Goal: Check status: Check status

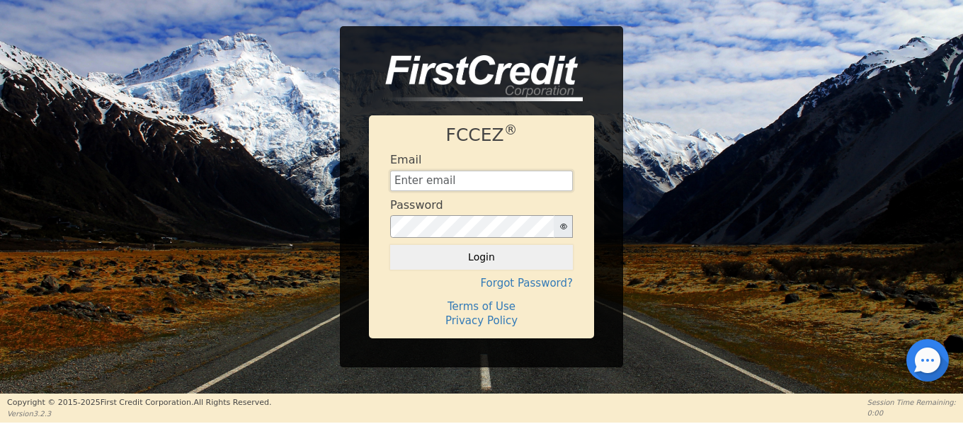
type input "[EMAIL_ADDRESS][DOMAIN_NAME]"
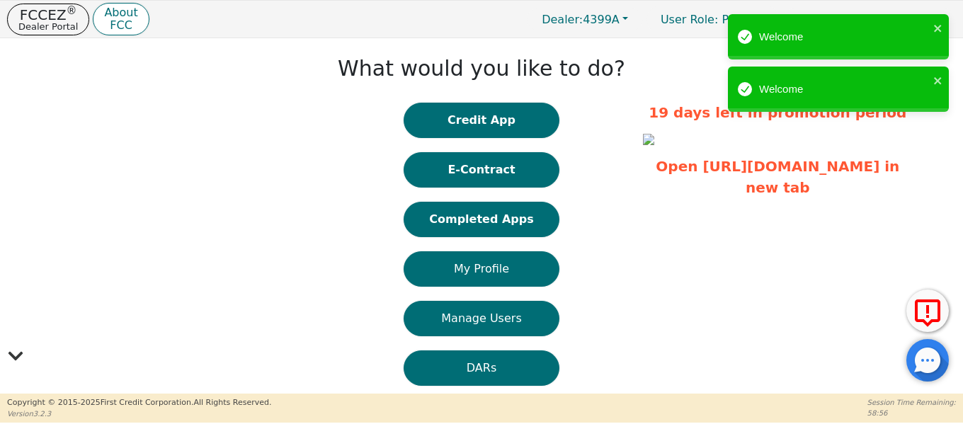
click at [475, 215] on button "Completed Apps" at bounding box center [482, 219] width 156 height 35
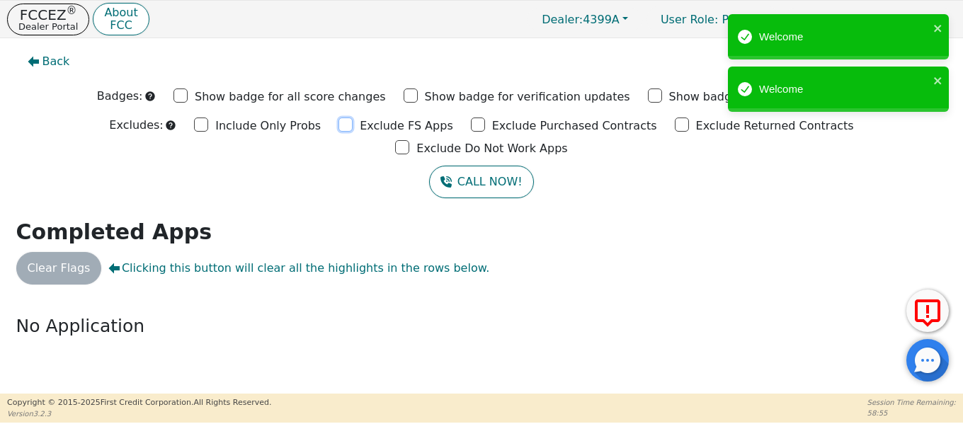
click at [339, 125] on input "Exclude FS Apps" at bounding box center [346, 125] width 14 height 14
checkbox input "true"
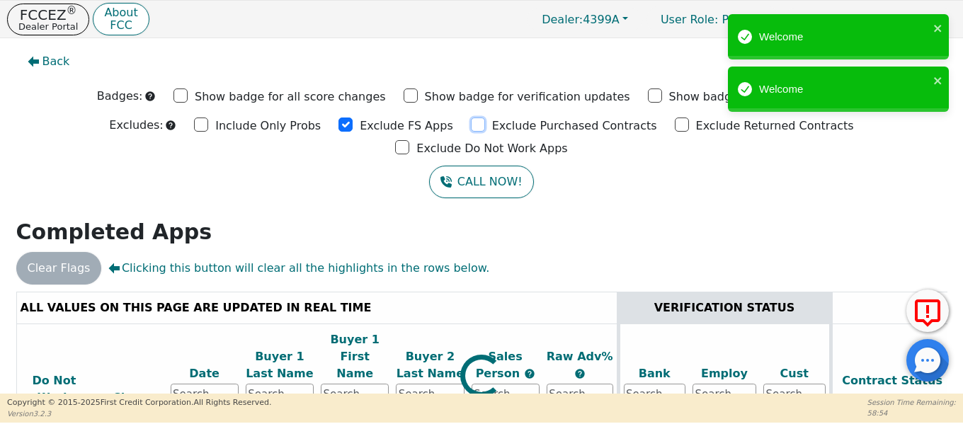
click at [471, 126] on input "Exclude Purchased Contracts" at bounding box center [478, 125] width 14 height 14
checkbox input "true"
click at [675, 128] on input "Exclude Returned Contracts" at bounding box center [682, 125] width 14 height 14
checkbox input "true"
drag, startPoint x: 764, startPoint y: 122, endPoint x: 779, endPoint y: 128, distance: 16.6
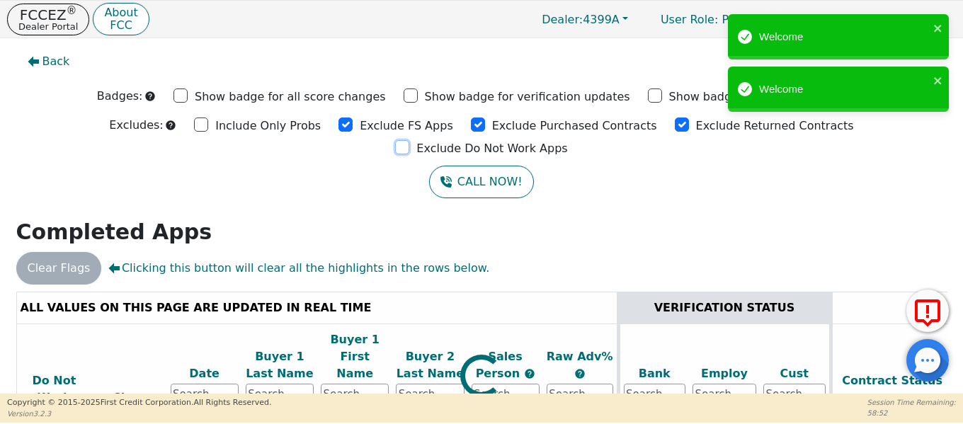
click at [567, 137] on div "Exclude Do Not Work Apps" at bounding box center [481, 147] width 172 height 21
drag, startPoint x: 754, startPoint y: 125, endPoint x: 767, endPoint y: 131, distance: 14.9
click at [409, 140] on input "Exclude Do Not Work Apps" at bounding box center [402, 147] width 14 height 14
checkbox input "true"
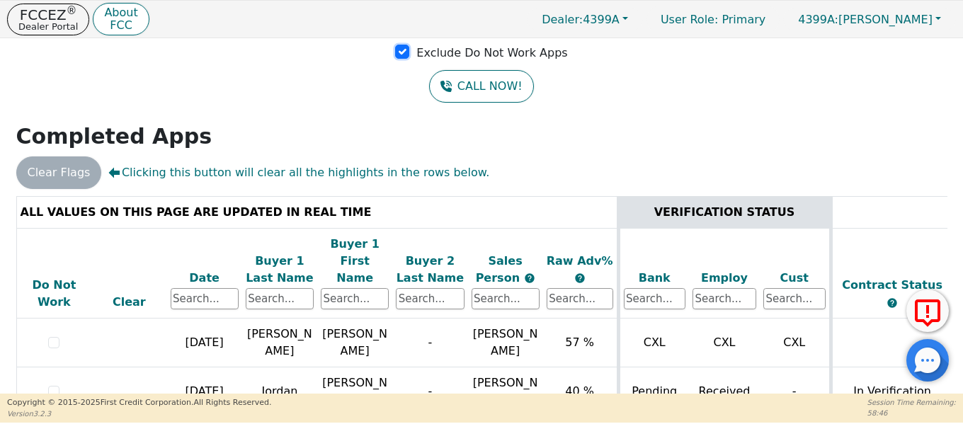
scroll to position [109, 0]
